Goal: Communication & Community: Answer question/provide support

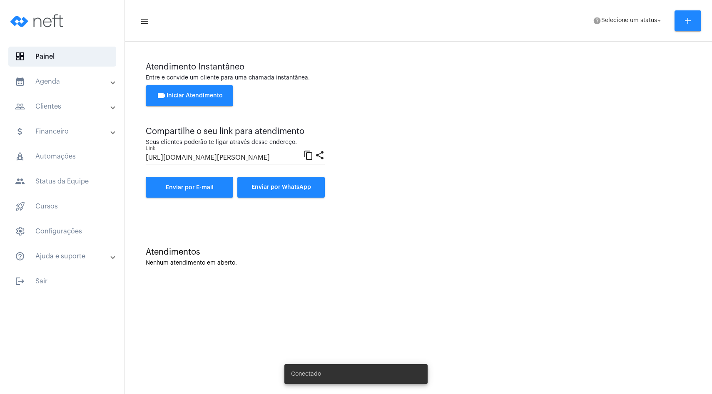
click at [220, 94] on span "videocam Iniciar Atendimento" at bounding box center [190, 96] width 66 height 6
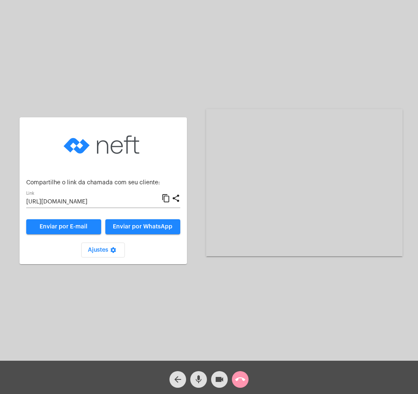
click at [164, 200] on mat-icon "content_copy" at bounding box center [166, 199] width 9 height 10
click at [166, 199] on mat-icon "content_copy" at bounding box center [166, 199] width 9 height 10
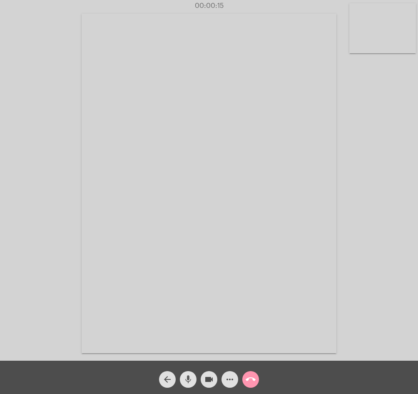
click at [192, 380] on mat-icon "mic" at bounding box center [188, 380] width 10 height 10
click at [188, 377] on mat-icon "mic_off" at bounding box center [188, 380] width 10 height 10
